Goal: Information Seeking & Learning: Check status

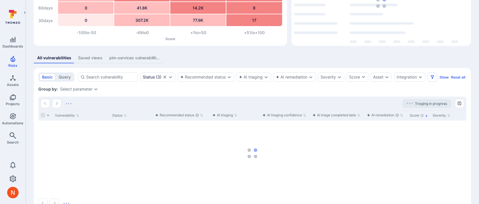
scroll to position [87, 0]
